Goal: Entertainment & Leisure: Consume media (video, audio)

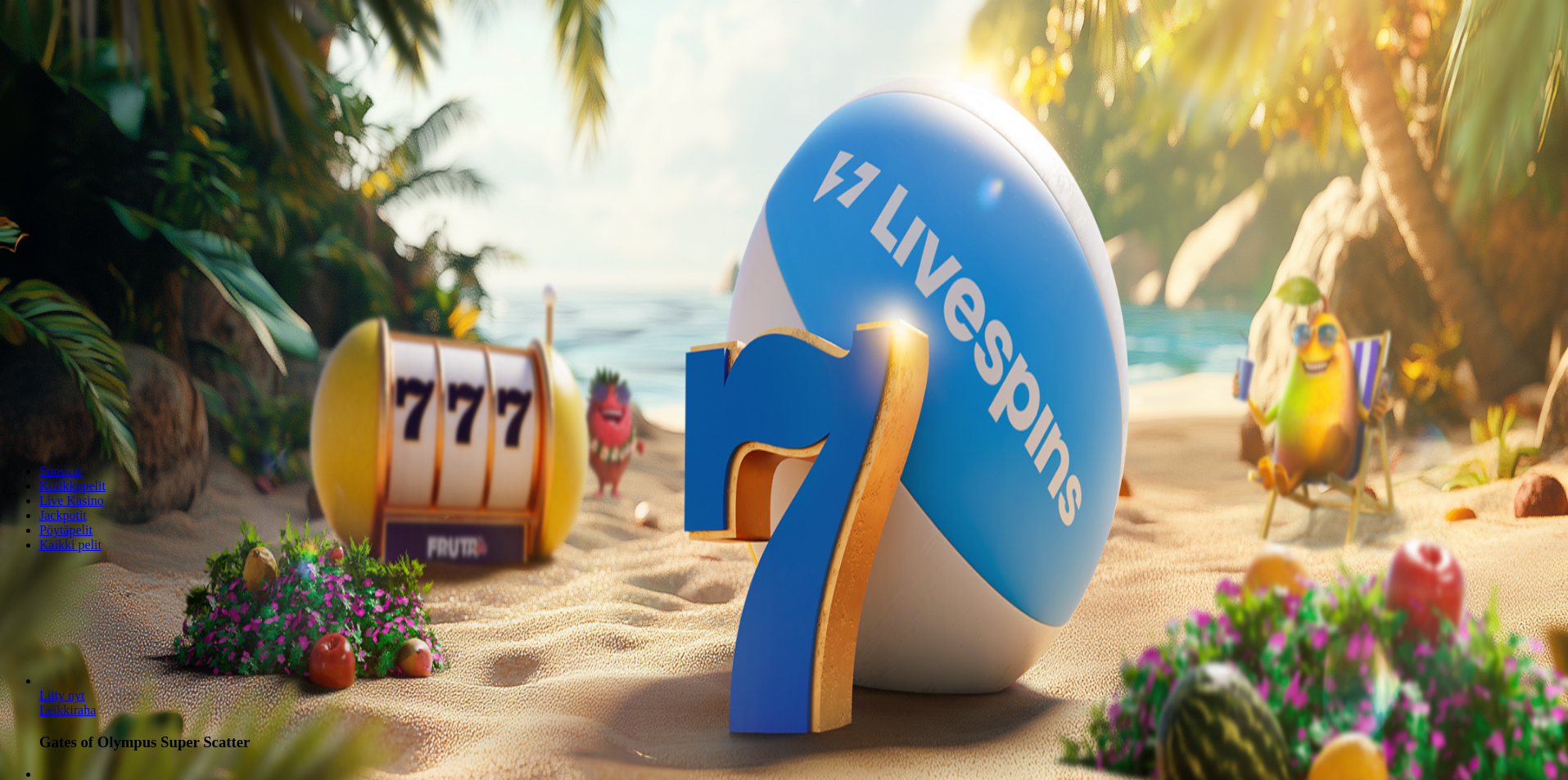
click at [111, 65] on span "Kirjaudu" at bounding box center [113, 60] width 40 height 13
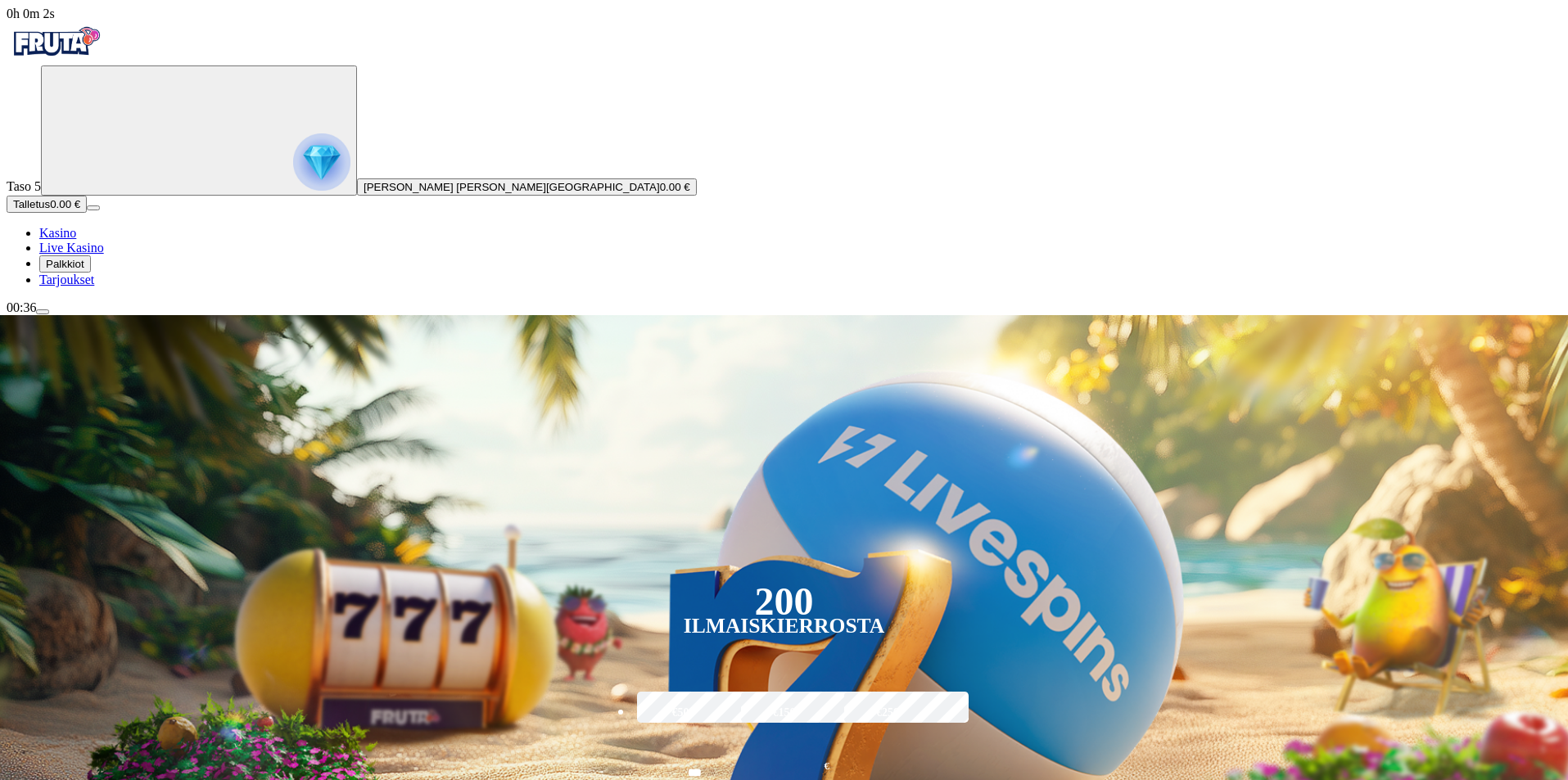
click at [84, 270] on span "Palkkiot" at bounding box center [65, 264] width 39 height 13
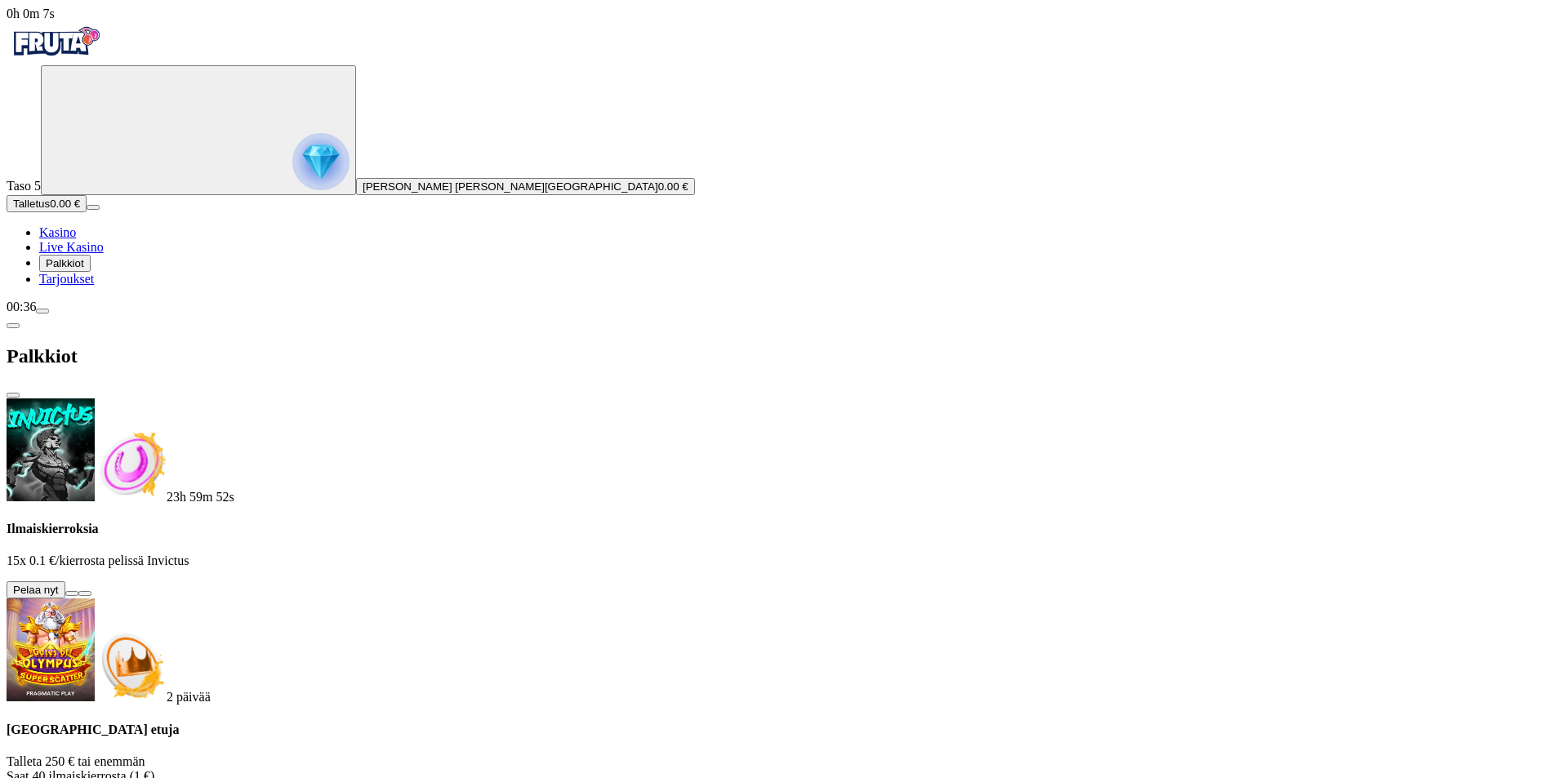
click at [79, 591] on button at bounding box center [71, 593] width 13 height 5
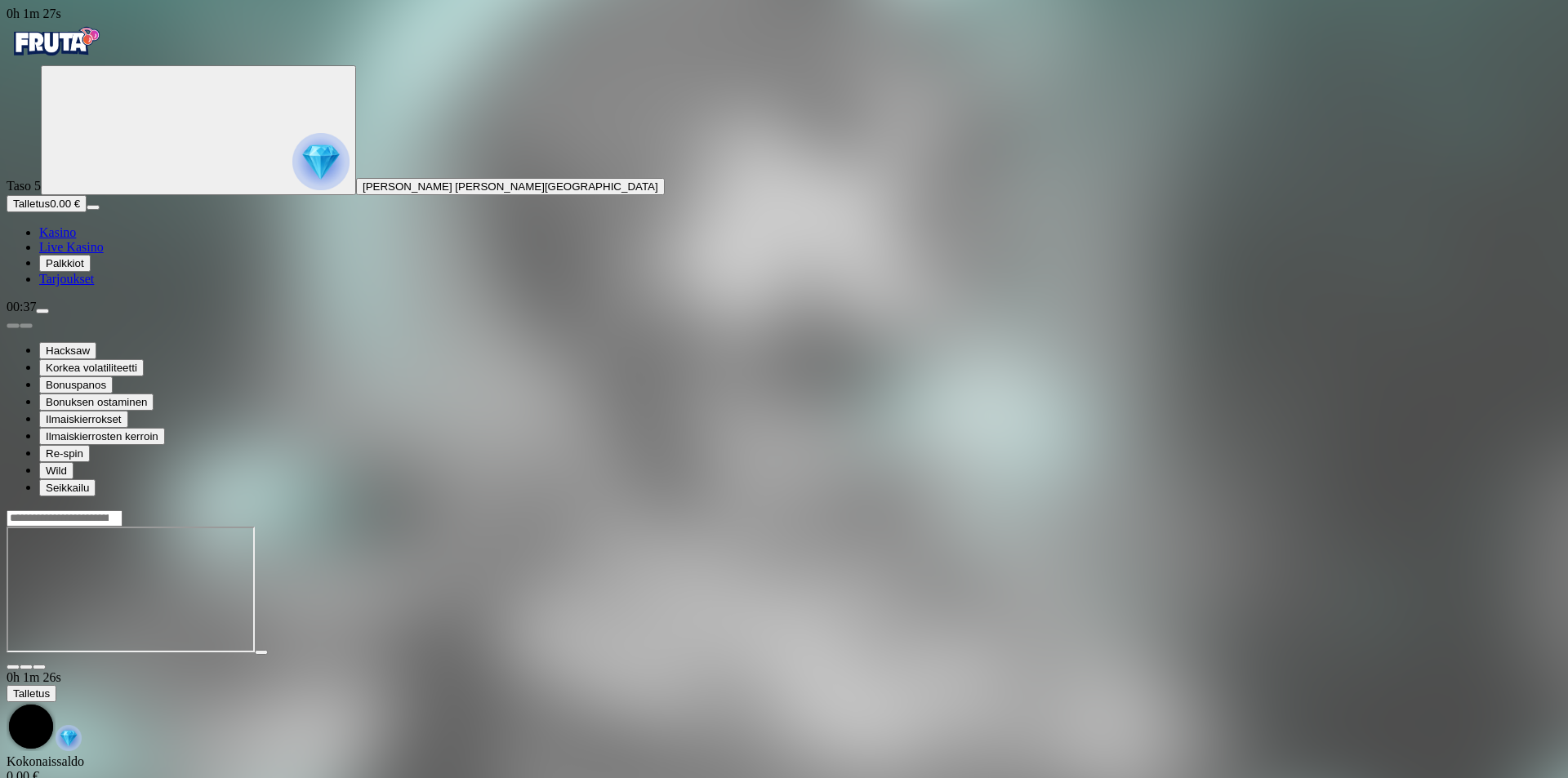
click at [123, 510] on input "Search" at bounding box center [64, 518] width 116 height 16
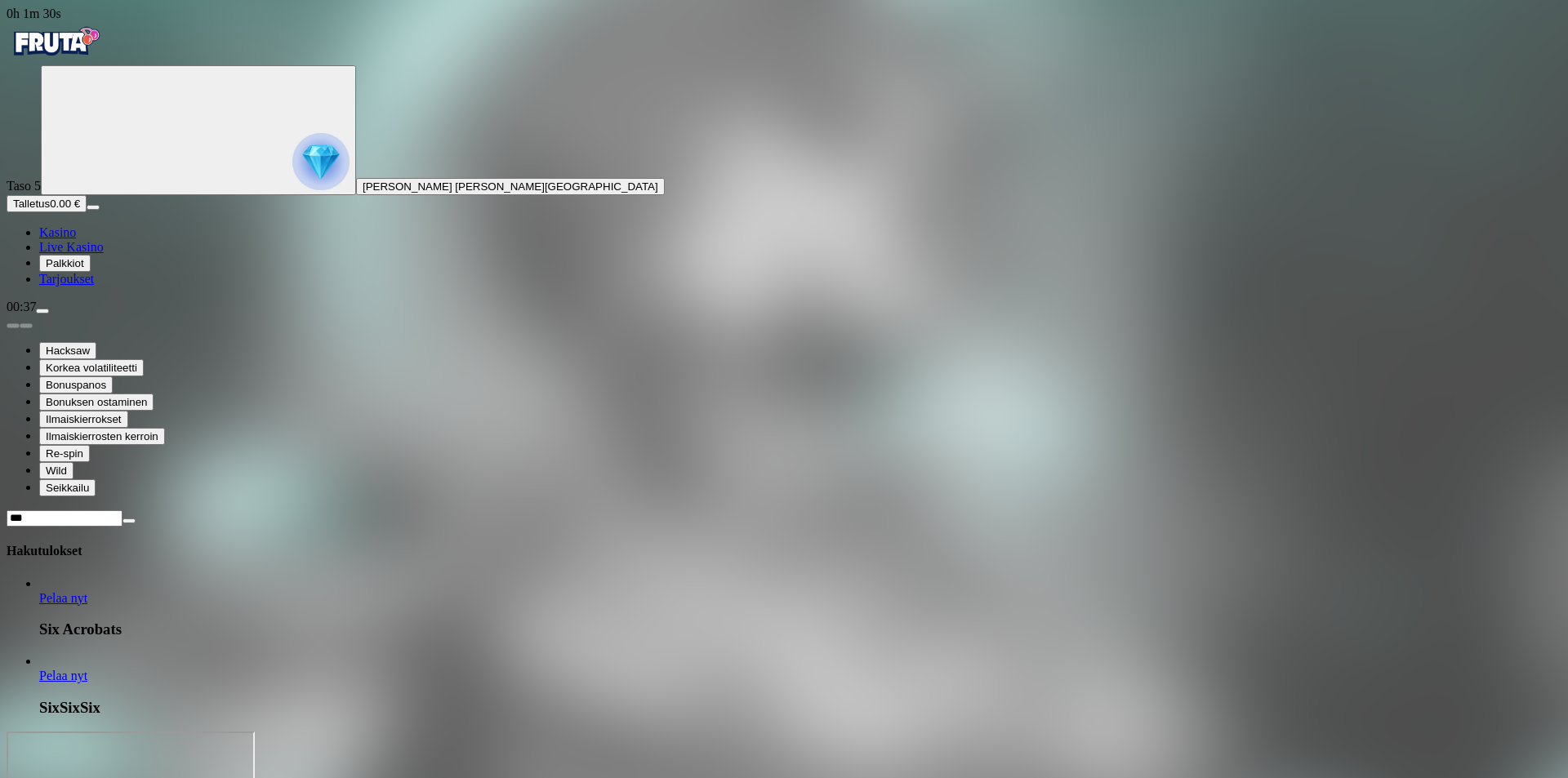
type input "***"
click at [88, 669] on span "Pelaa nyt" at bounding box center [62, 675] width 48 height 14
